Goal: Navigation & Orientation: Find specific page/section

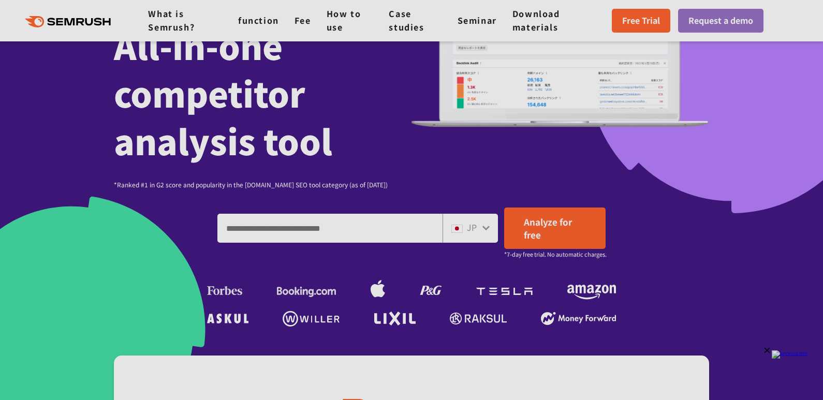
click at [483, 230] on icon at bounding box center [486, 228] width 8 height 8
click at [485, 226] on icon at bounding box center [486, 228] width 8 height 8
click at [460, 223] on span at bounding box center [456, 227] width 11 height 12
click at [450, 228] on div "JP" at bounding box center [470, 228] width 55 height 29
click at [452, 228] on img at bounding box center [456, 229] width 11 height 8
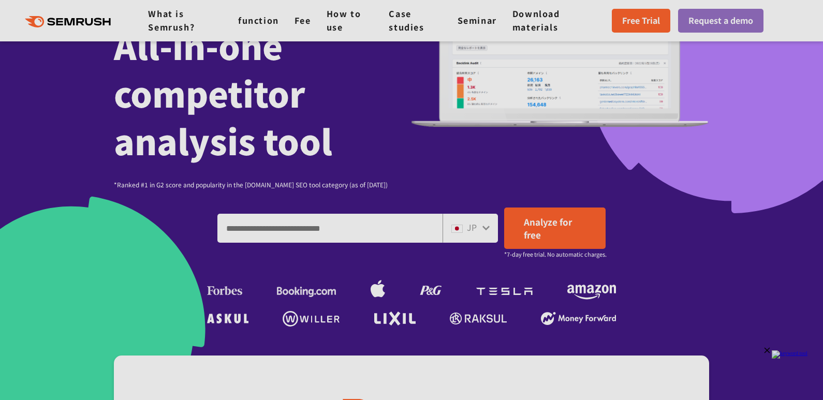
click at [463, 227] on img at bounding box center [456, 229] width 11 height 8
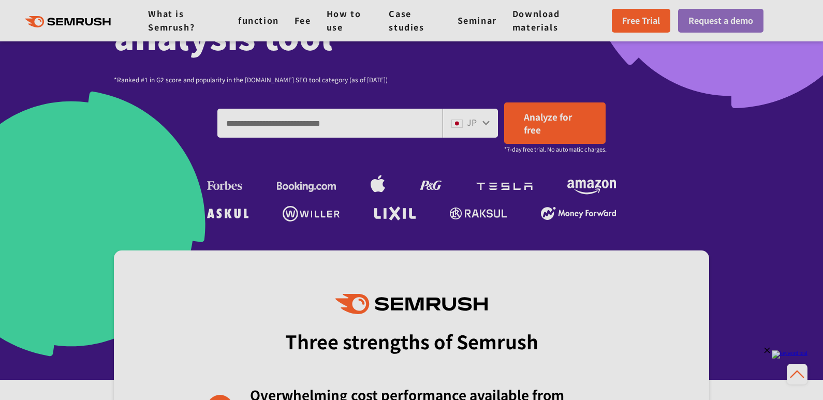
scroll to position [259, 0]
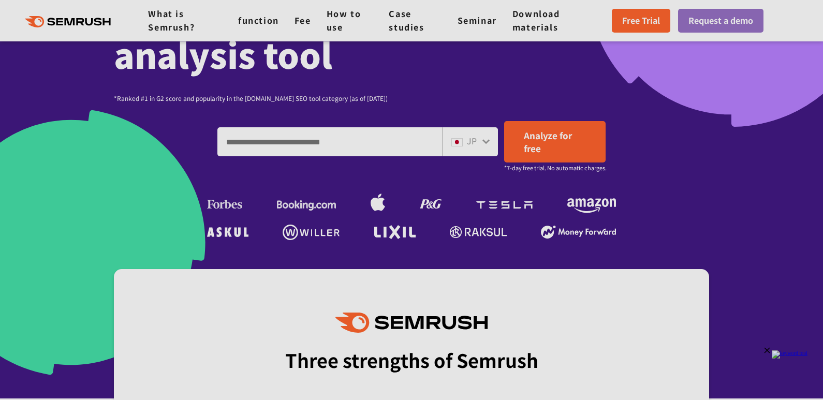
click at [465, 143] on div "JP" at bounding box center [467, 141] width 33 height 13
click at [481, 142] on div "JP" at bounding box center [467, 141] width 33 height 13
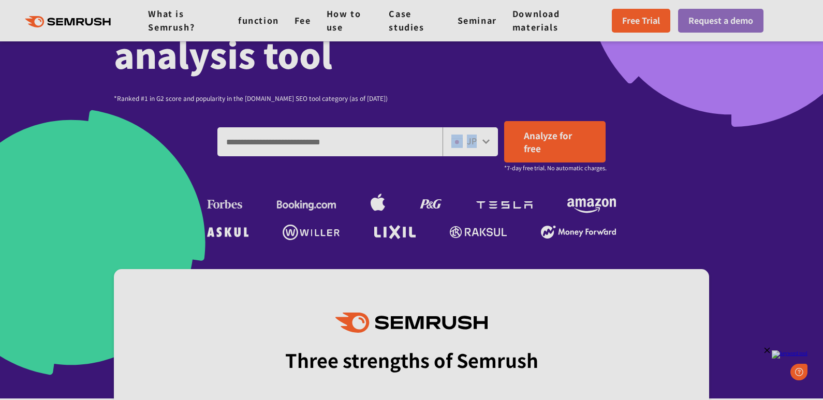
click at [481, 142] on div "JP" at bounding box center [467, 141] width 33 height 13
click at [487, 138] on icon at bounding box center [486, 141] width 8 height 8
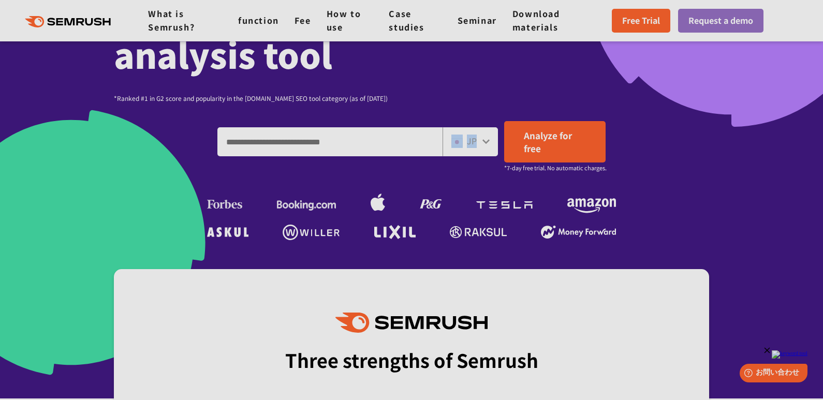
click at [487, 138] on icon at bounding box center [486, 141] width 8 height 8
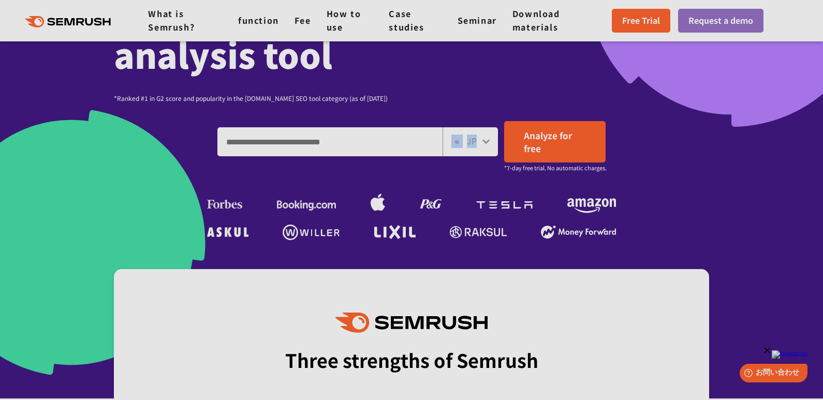
click at [487, 138] on icon at bounding box center [486, 141] width 8 height 8
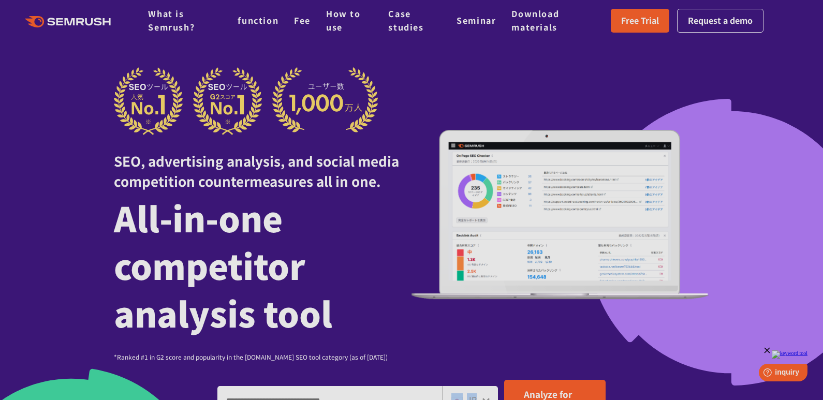
click at [90, 21] on icon ".cls {fill: #FF642D;}" at bounding box center [68, 21] width 117 height 11
